Goal: Task Accomplishment & Management: Manage account settings

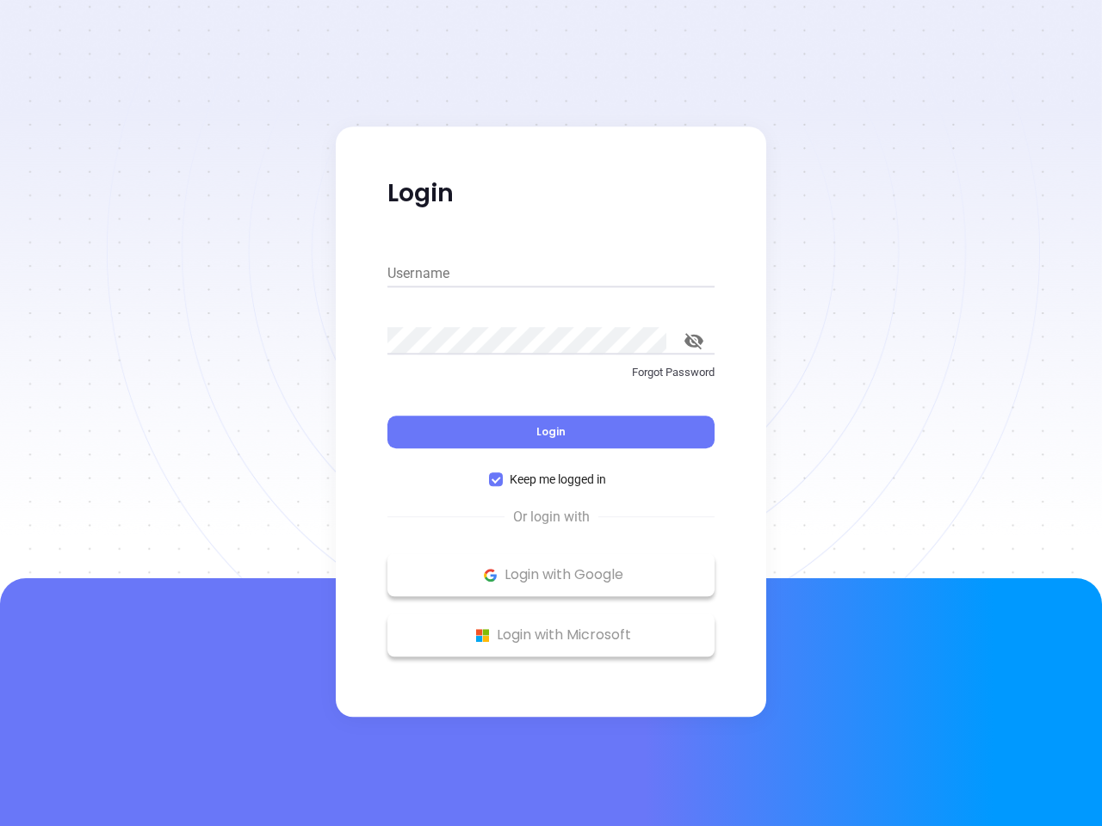
click at [551, 413] on div "Login" at bounding box center [550, 421] width 327 height 53
click at [551, 274] on input "Username" at bounding box center [550, 274] width 327 height 28
click at [694, 341] on icon "toggle password visibility" at bounding box center [693, 341] width 19 height 16
click at [551, 432] on span "Login" at bounding box center [550, 431] width 29 height 15
click at [551, 479] on span "Keep me logged in" at bounding box center [558, 479] width 110 height 19
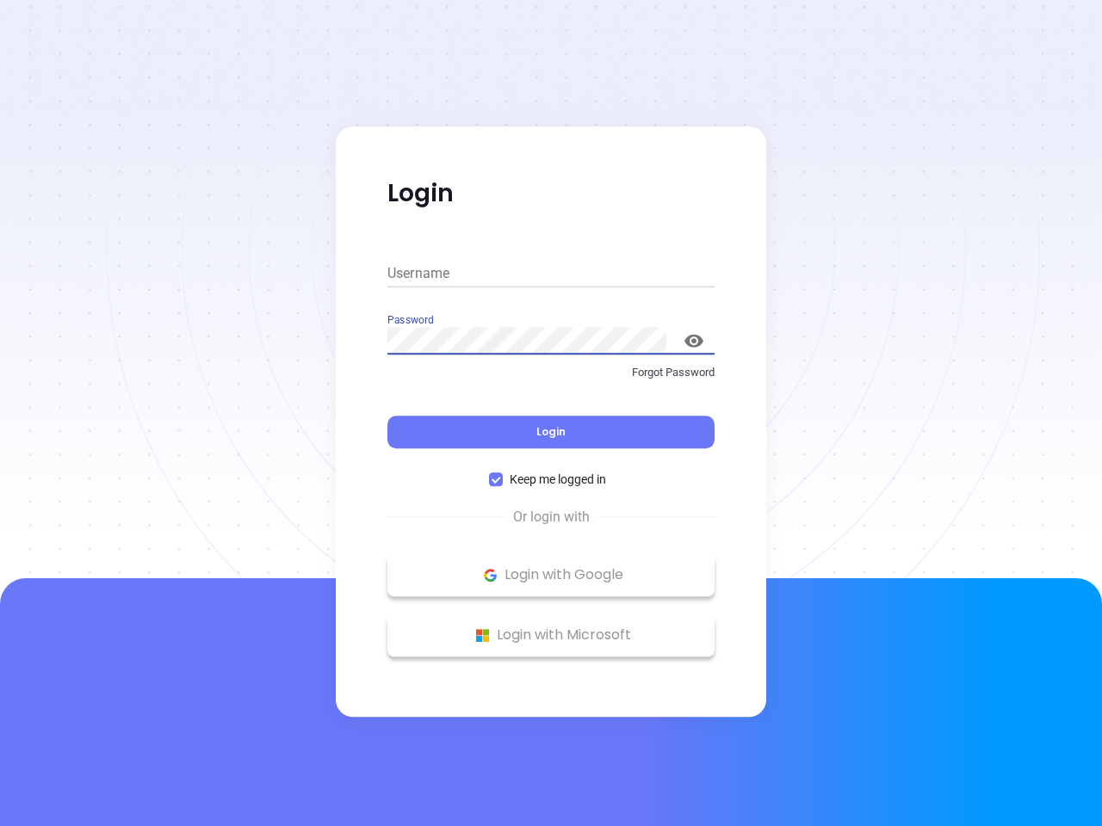
click at [503, 479] on input "Keep me logged in" at bounding box center [496, 480] width 14 height 14
checkbox input "false"
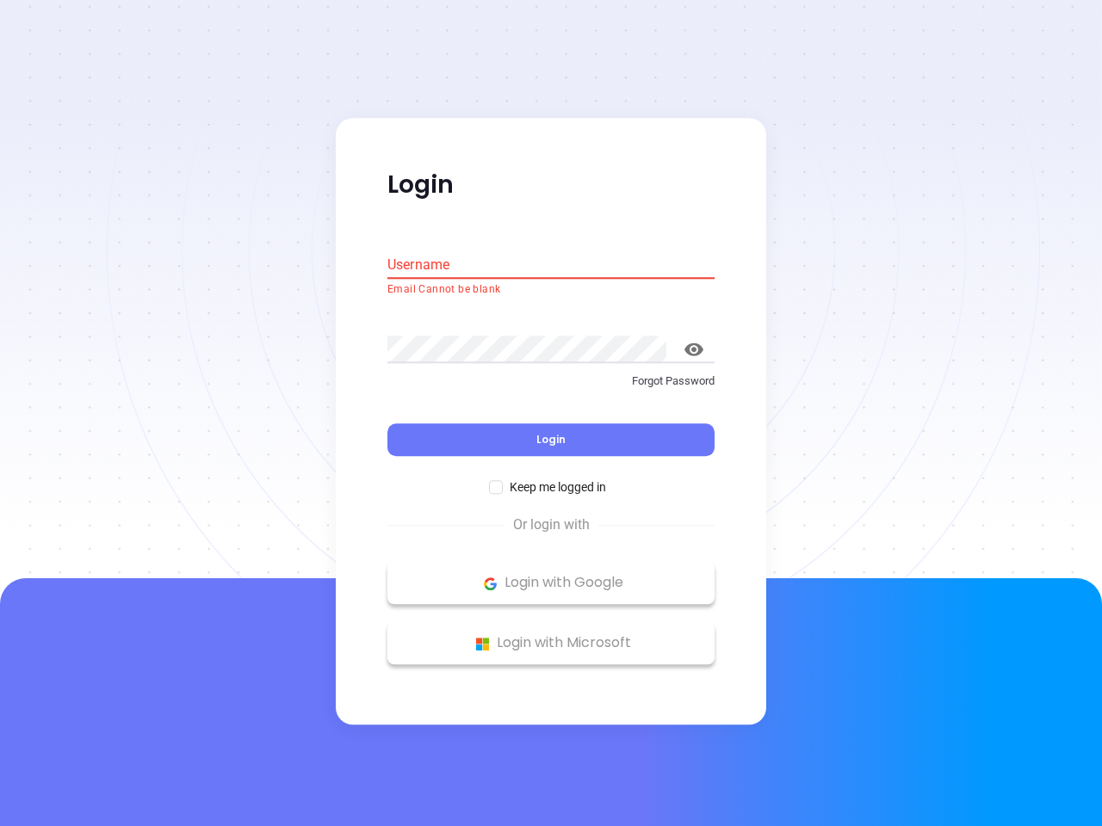
click at [551, 575] on p "Login with Google" at bounding box center [551, 584] width 310 height 26
click at [551, 635] on p "Login with Microsoft" at bounding box center [551, 644] width 310 height 26
